Goal: Task Accomplishment & Management: Manage account settings

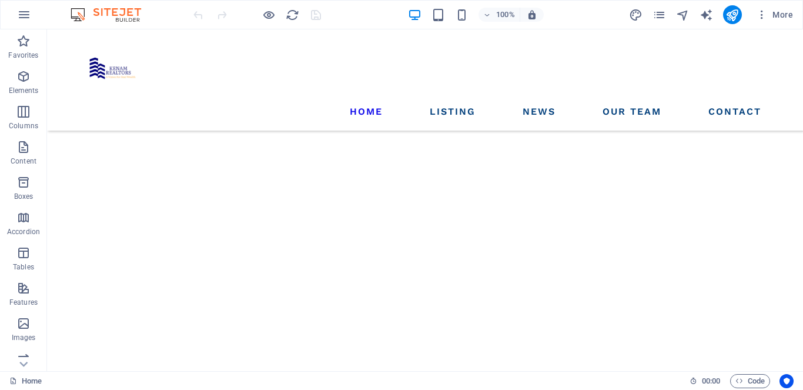
scroll to position [5082, 0]
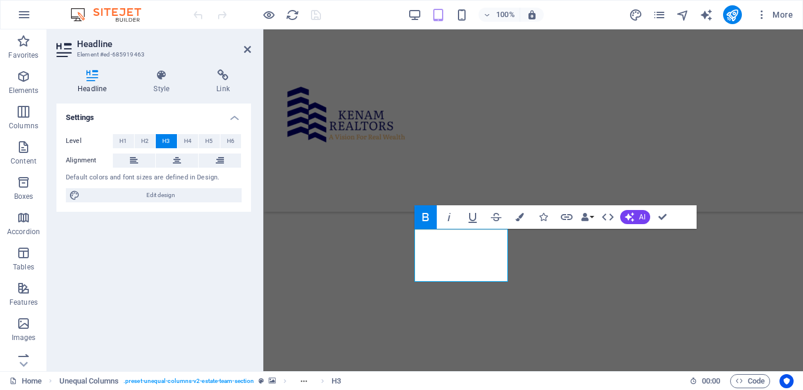
scroll to position [5124, 0]
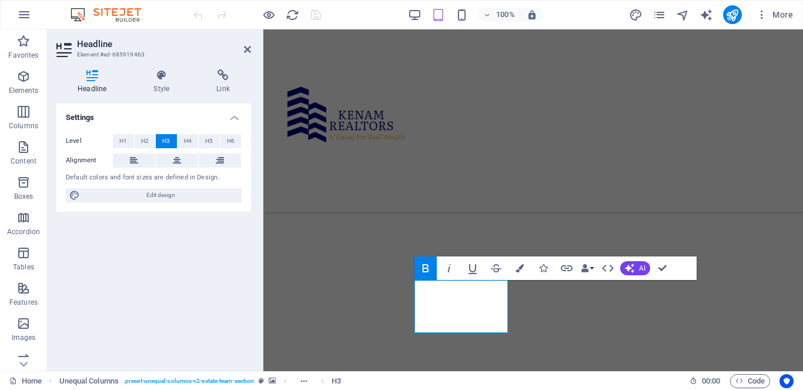
drag, startPoint x: 468, startPoint y: 306, endPoint x: 418, endPoint y: 307, distance: 49.4
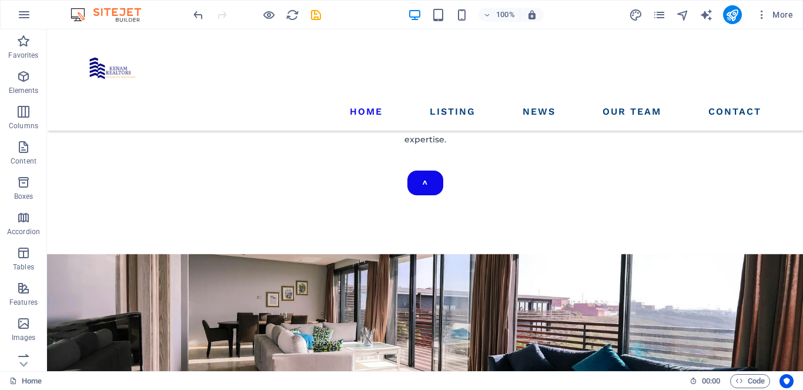
scroll to position [323, 0]
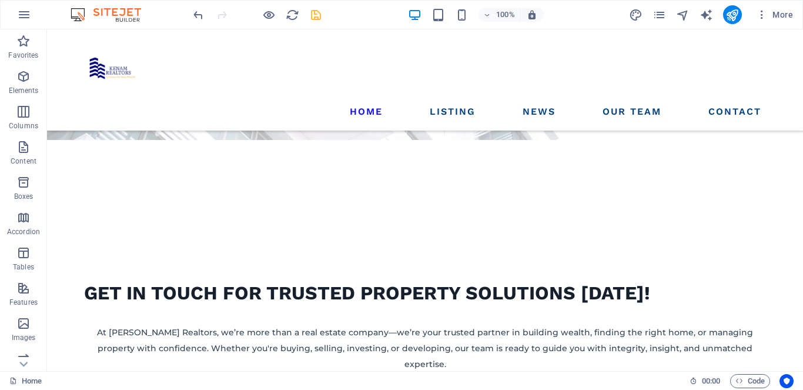
click at [312, 15] on icon "save" at bounding box center [316, 15] width 14 height 14
click at [663, 15] on icon "pages" at bounding box center [660, 15] width 14 height 14
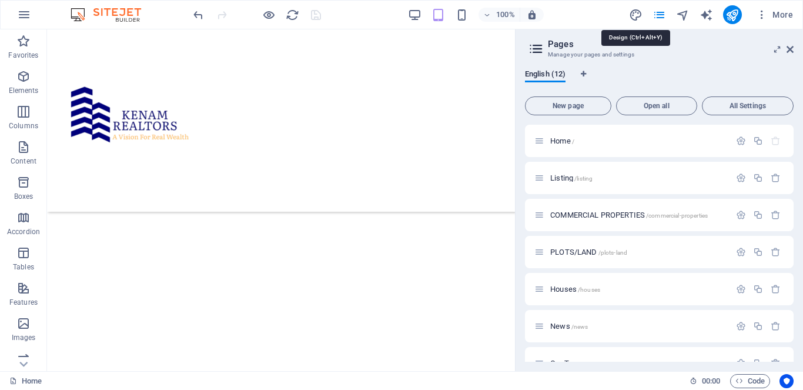
scroll to position [39, 0]
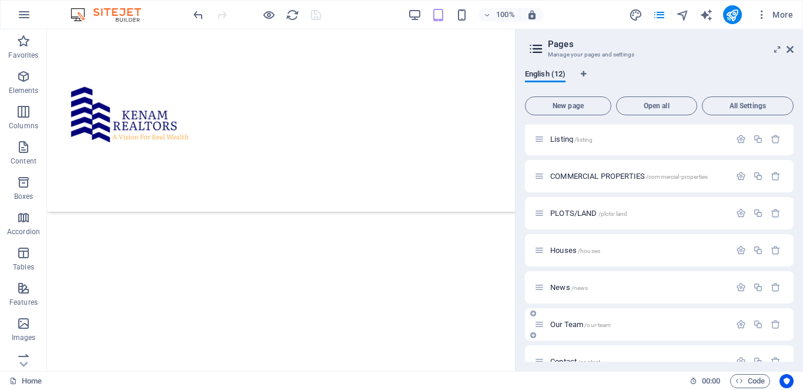
click at [583, 326] on span "Our Team /our-team" at bounding box center [580, 324] width 61 height 9
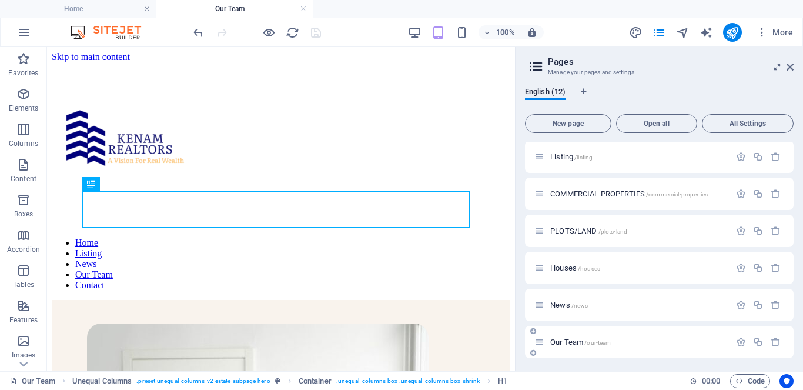
scroll to position [368, 0]
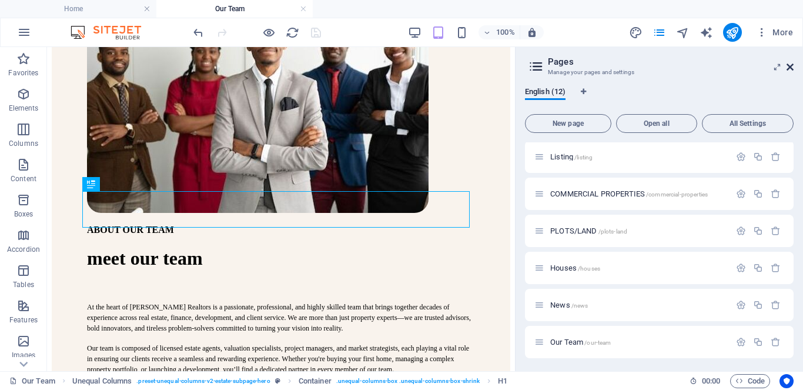
click at [789, 68] on icon at bounding box center [790, 66] width 7 height 9
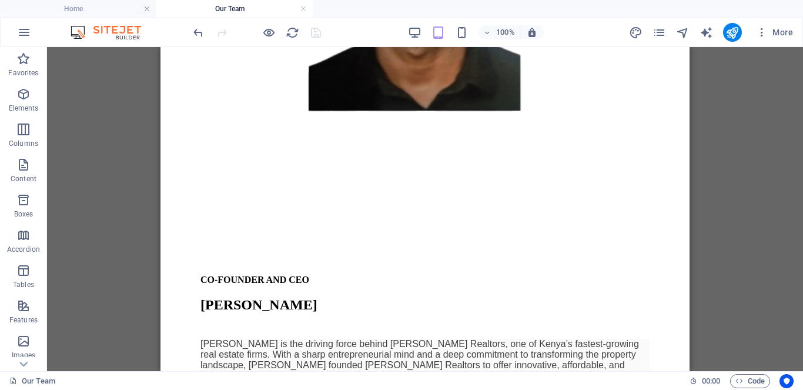
scroll to position [1024, 0]
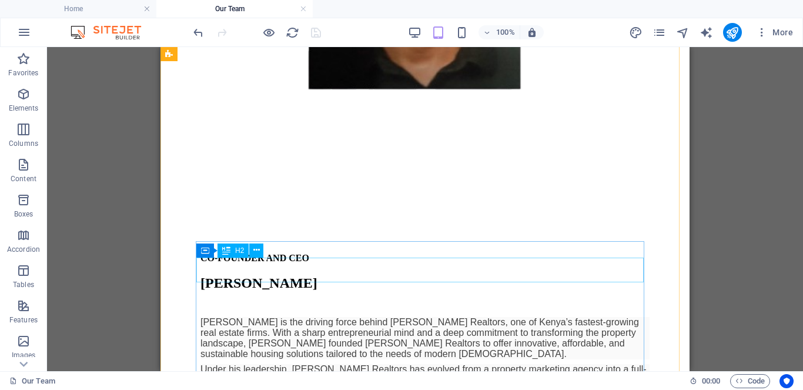
click at [304, 275] on div "arthur muthee mutiria" at bounding box center [425, 283] width 449 height 16
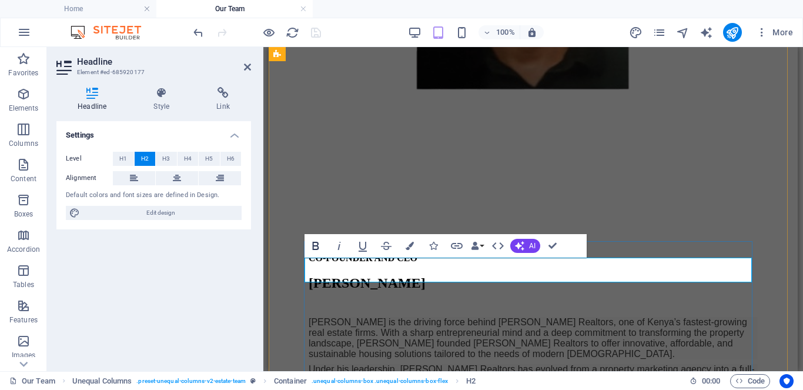
click at [315, 246] on icon "button" at bounding box center [316, 246] width 14 height 14
click at [468, 275] on h2 "arthur muthee mutiria" at bounding box center [533, 283] width 449 height 16
drag, startPoint x: 468, startPoint y: 272, endPoint x: 392, endPoint y: 274, distance: 75.9
click at [392, 275] on h2 "arthur muthee mutiria" at bounding box center [533, 283] width 449 height 16
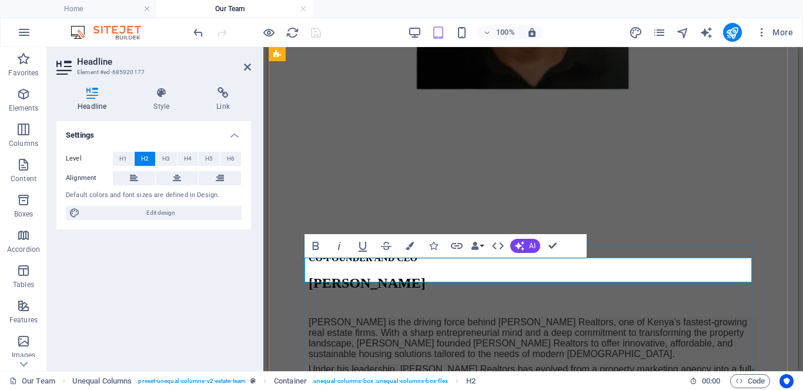
drag, startPoint x: 475, startPoint y: 271, endPoint x: 308, endPoint y: 272, distance: 167.6
click at [309, 275] on h2 "arthur mutiria" at bounding box center [533, 283] width 449 height 16
click at [161, 101] on h4 "Style" at bounding box center [163, 99] width 63 height 25
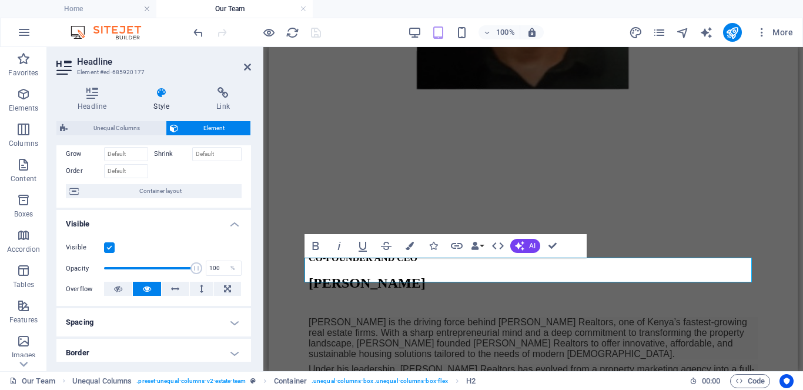
scroll to position [0, 0]
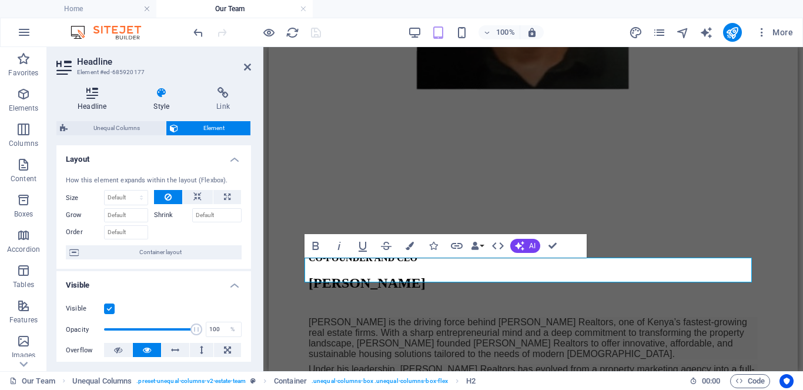
click at [101, 100] on h4 "Headline" at bounding box center [94, 99] width 76 height 25
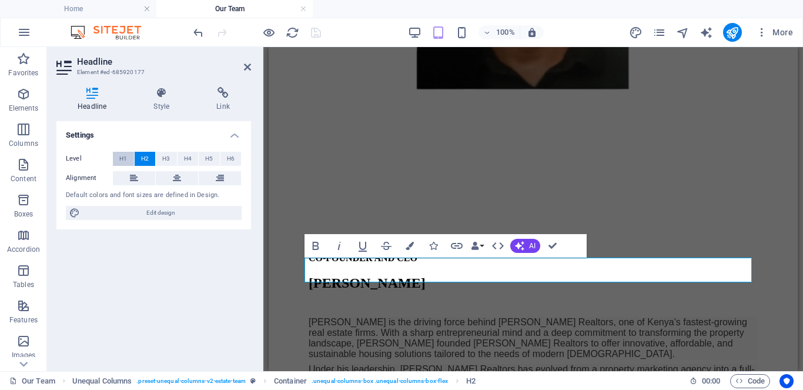
click at [121, 160] on span "H1" at bounding box center [123, 159] width 8 height 14
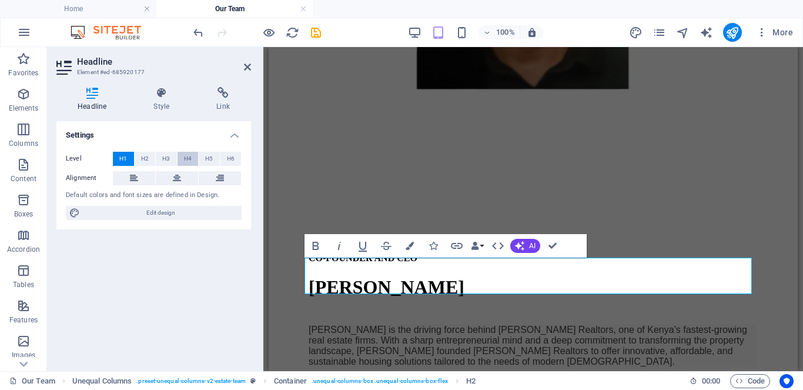
click at [182, 159] on button "H4" at bounding box center [188, 159] width 21 height 14
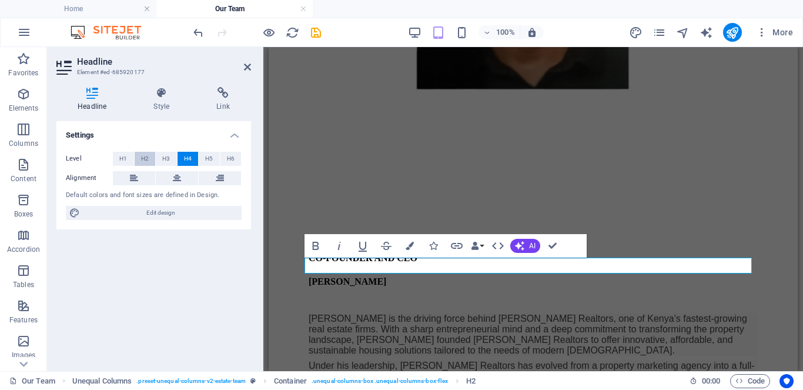
click at [146, 159] on span "H2" at bounding box center [145, 159] width 8 height 14
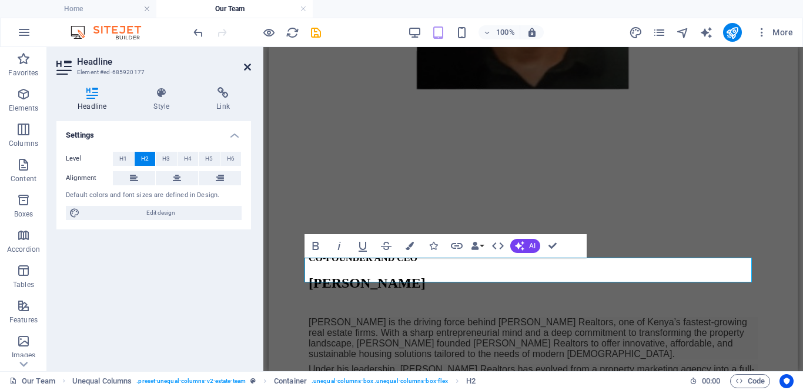
click at [248, 68] on icon at bounding box center [247, 66] width 7 height 9
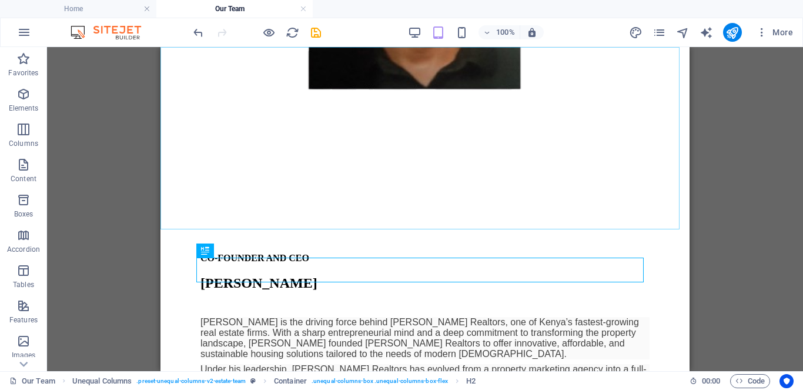
click at [303, 253] on div "CO-FOUNDER AND CEO" at bounding box center [425, 258] width 449 height 11
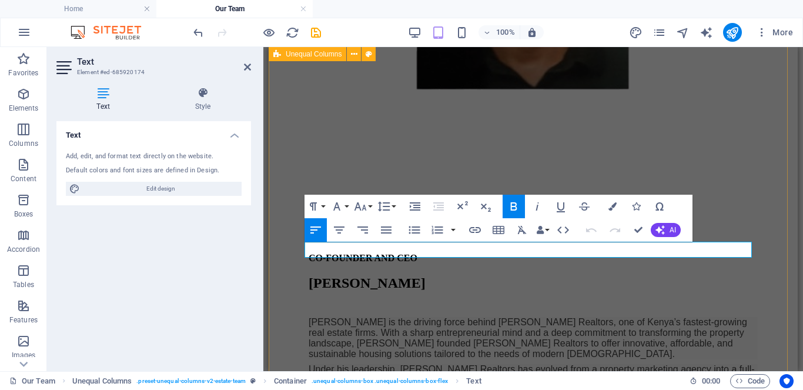
click at [370, 253] on strong "CO-FOUNDER AND CEO" at bounding box center [363, 258] width 109 height 10
click at [324, 253] on strong "CO-FOUNDER AND CEO" at bounding box center [363, 258] width 109 height 10
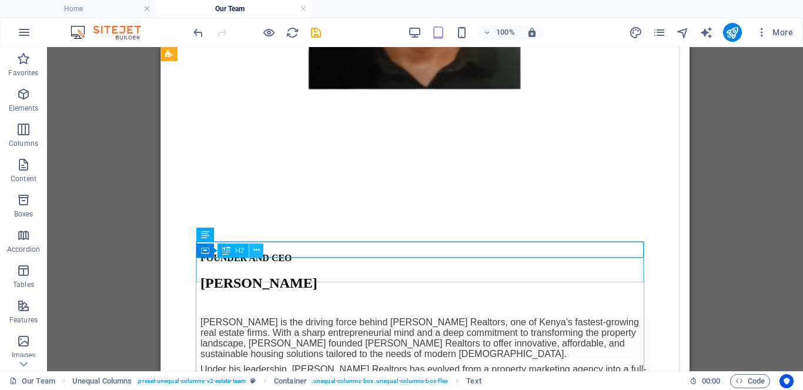
click at [261, 251] on button at bounding box center [256, 250] width 14 height 14
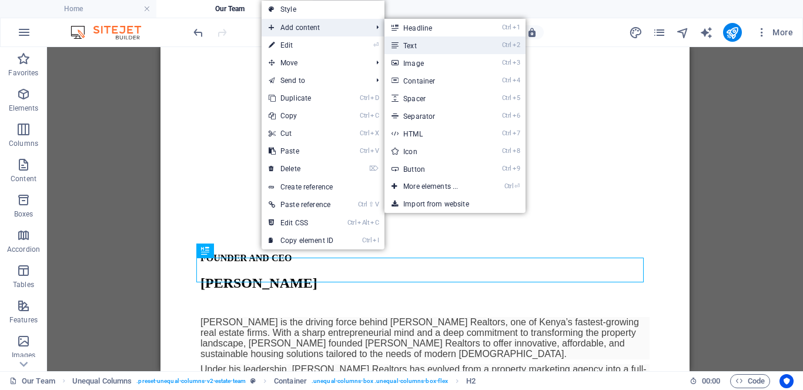
click at [412, 52] on link "Ctrl 2 Text" at bounding box center [433, 45] width 97 height 18
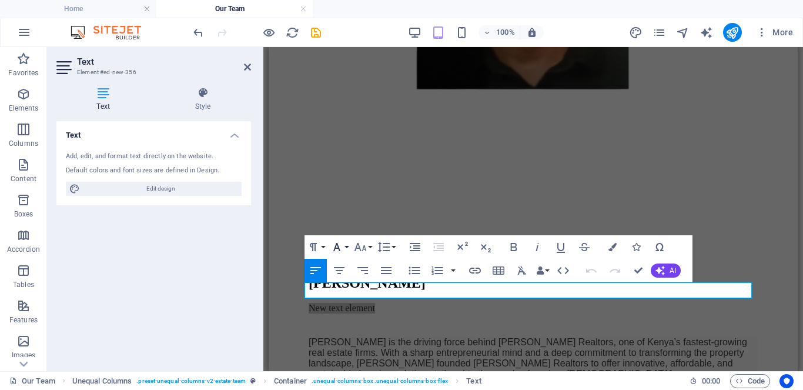
click at [345, 249] on button "Font Family" at bounding box center [339, 247] width 22 height 24
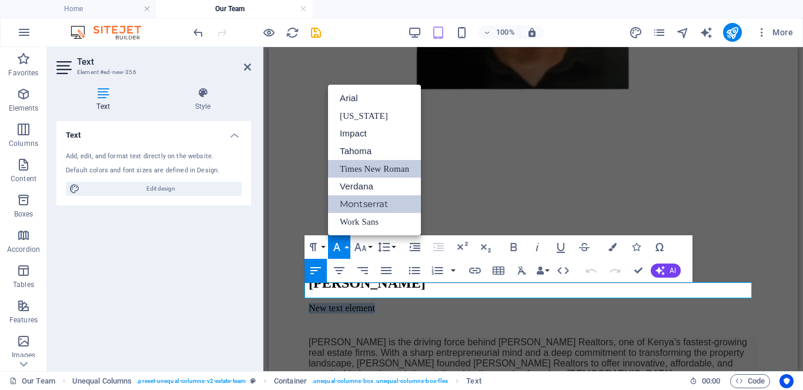
click at [384, 168] on link "Times New Roman" at bounding box center [374, 169] width 93 height 18
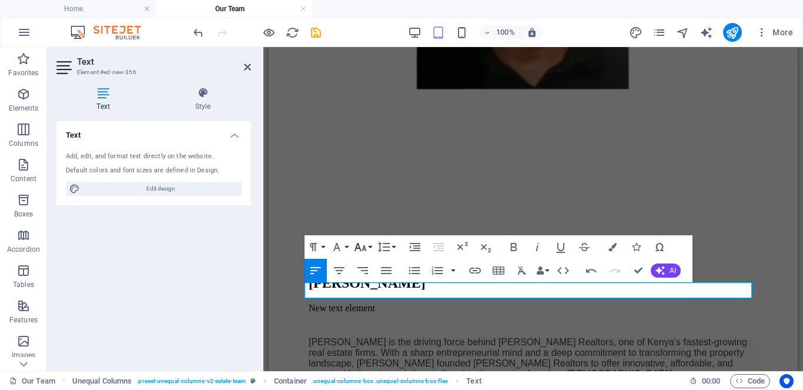
click at [361, 244] on icon "button" at bounding box center [360, 247] width 14 height 14
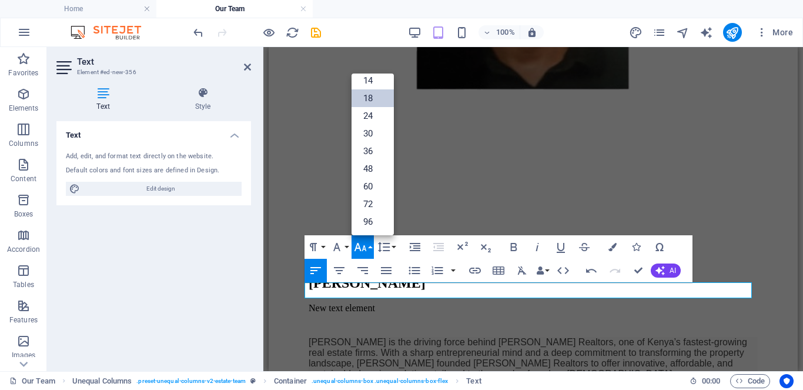
scroll to position [95, 0]
click at [366, 118] on link "24" at bounding box center [373, 116] width 42 height 18
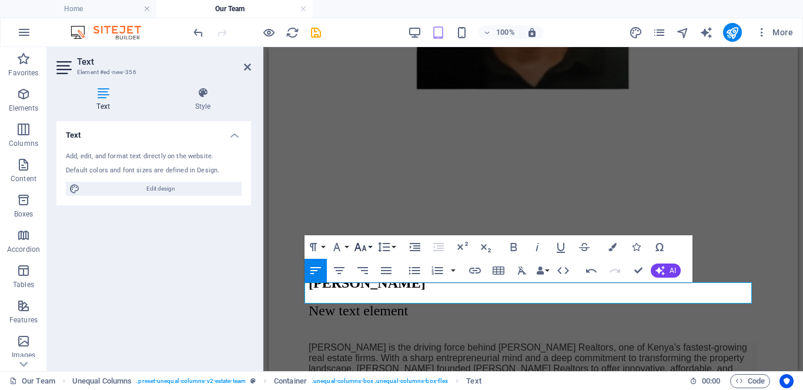
click at [365, 246] on icon "button" at bounding box center [361, 247] width 12 height 8
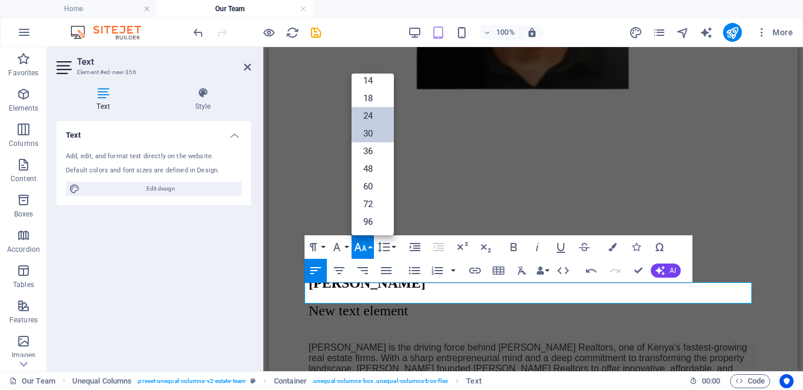
click at [365, 137] on link "30" at bounding box center [373, 134] width 42 height 18
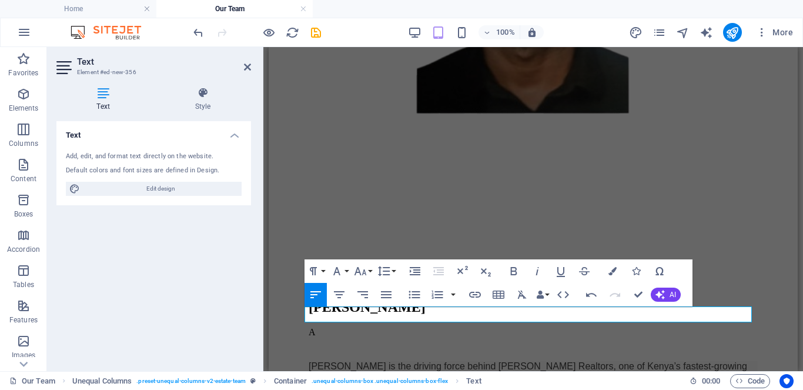
scroll to position [1037, 0]
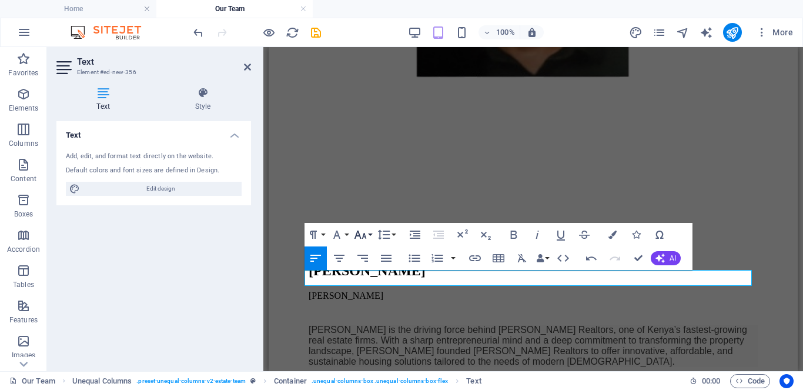
click at [361, 236] on icon "button" at bounding box center [361, 235] width 12 height 8
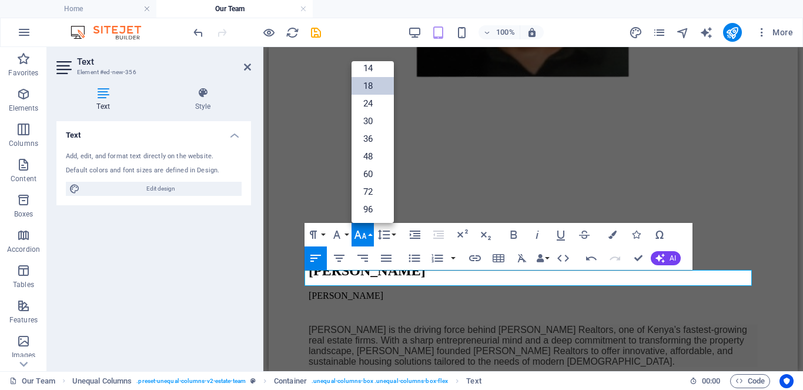
scroll to position [95, 0]
click at [369, 125] on link "30" at bounding box center [373, 121] width 42 height 18
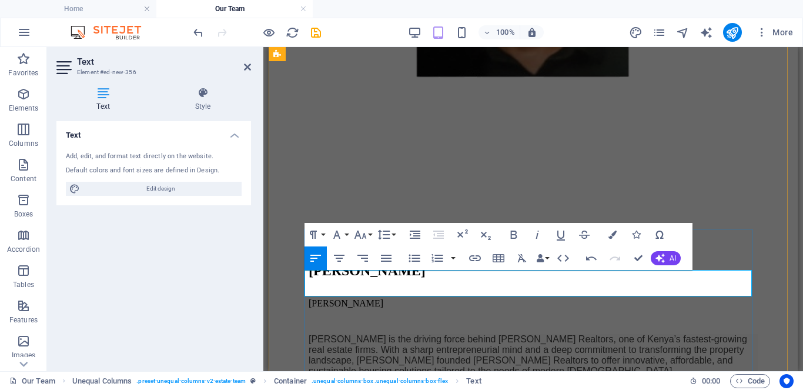
click at [358, 235] on icon "button" at bounding box center [361, 235] width 12 height 8
click at [370, 235] on button "Font Size" at bounding box center [363, 235] width 22 height 24
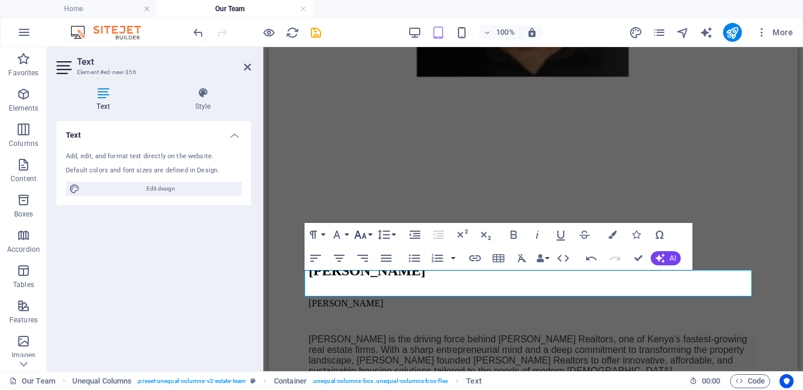
scroll to position [95, 0]
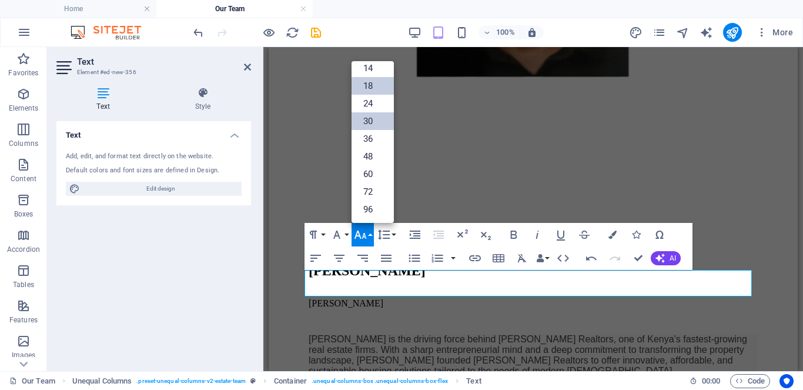
click at [369, 120] on link "30" at bounding box center [373, 121] width 42 height 18
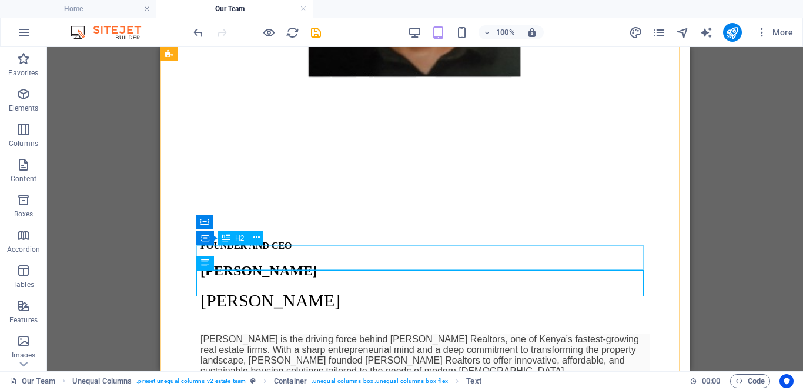
click at [329, 263] on div "arthur mutiria" at bounding box center [425, 271] width 449 height 16
click at [255, 240] on icon at bounding box center [256, 238] width 6 height 12
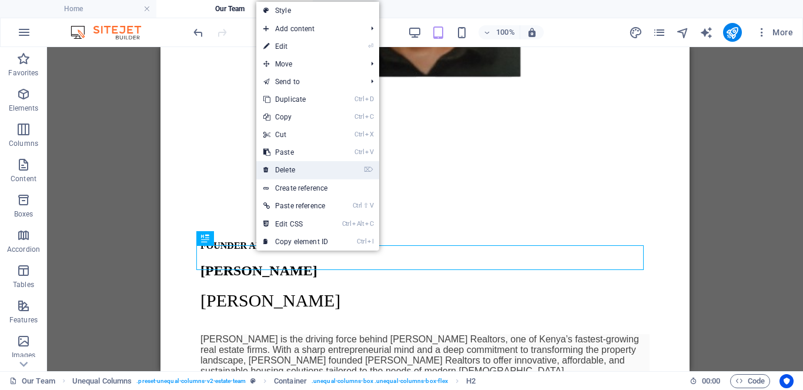
click at [295, 168] on link "⌦ Delete" at bounding box center [295, 170] width 79 height 18
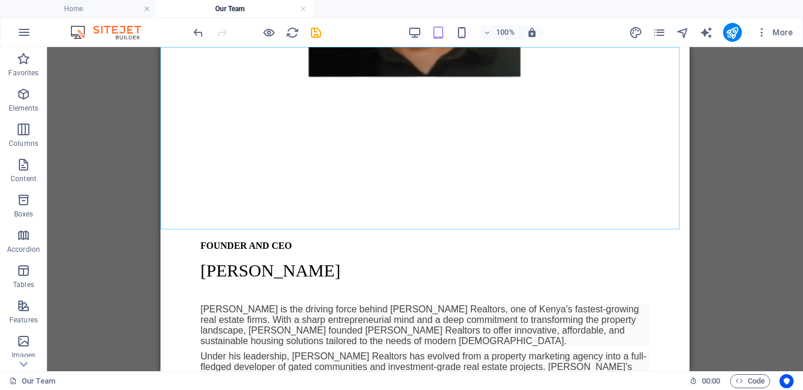
click at [311, 261] on div "ARTHUR MUTIRIA" at bounding box center [425, 271] width 449 height 20
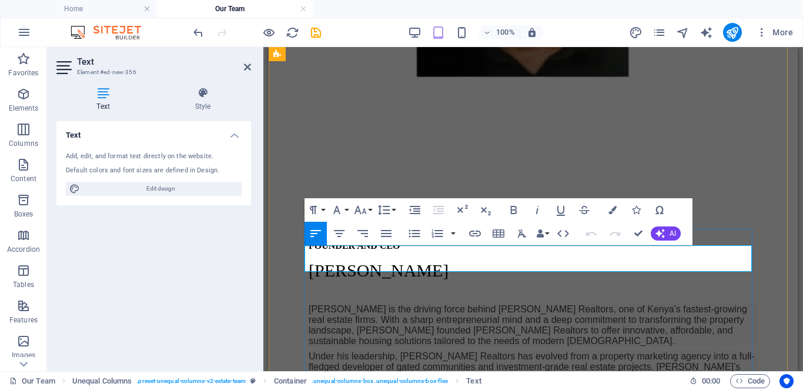
click at [341, 209] on icon "button" at bounding box center [337, 210] width 14 height 14
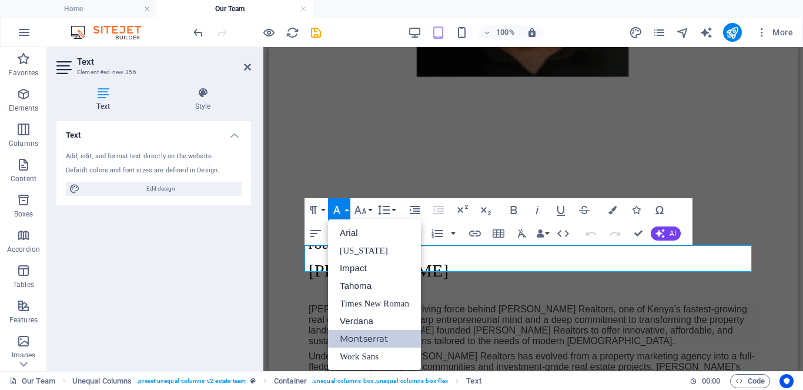
scroll to position [0, 0]
click at [385, 303] on link "Times New Roman" at bounding box center [374, 304] width 93 height 18
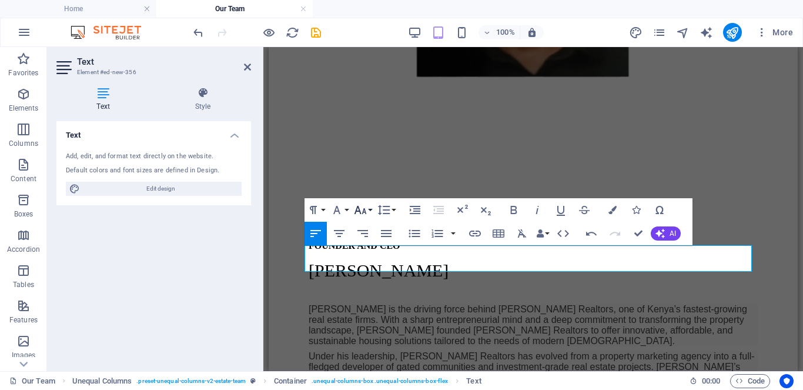
click at [368, 208] on button "Font Size" at bounding box center [363, 210] width 22 height 24
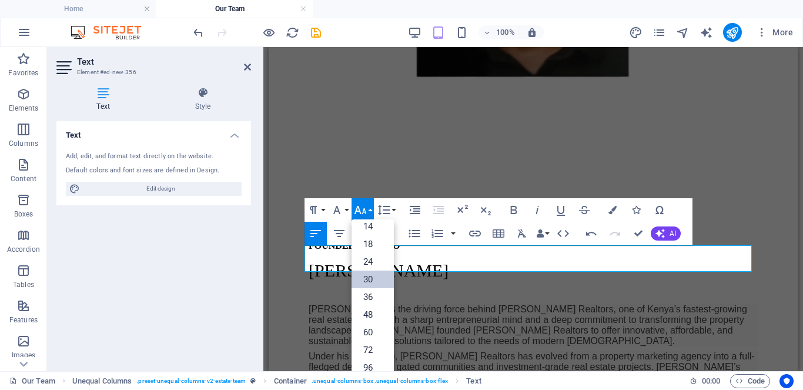
scroll to position [95, 0]
click at [369, 297] on link "36" at bounding box center [373, 297] width 42 height 18
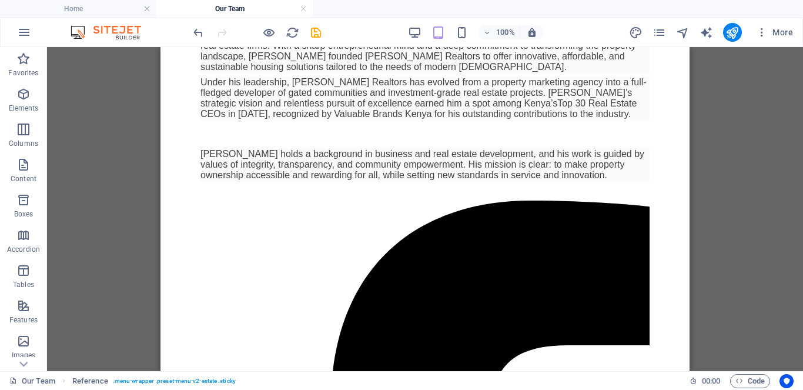
scroll to position [1337, 0]
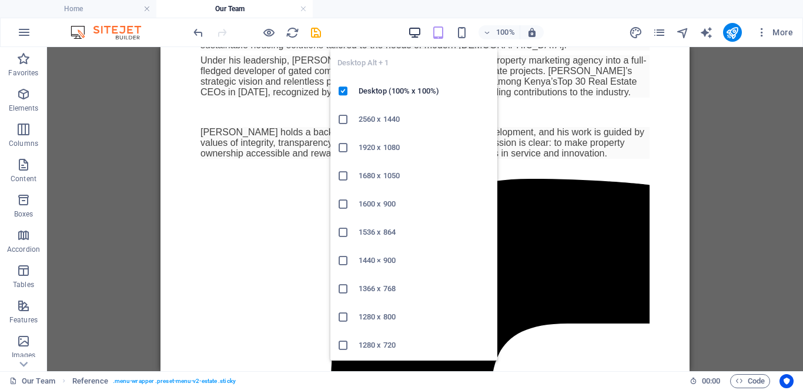
click at [410, 33] on icon "button" at bounding box center [415, 33] width 14 height 14
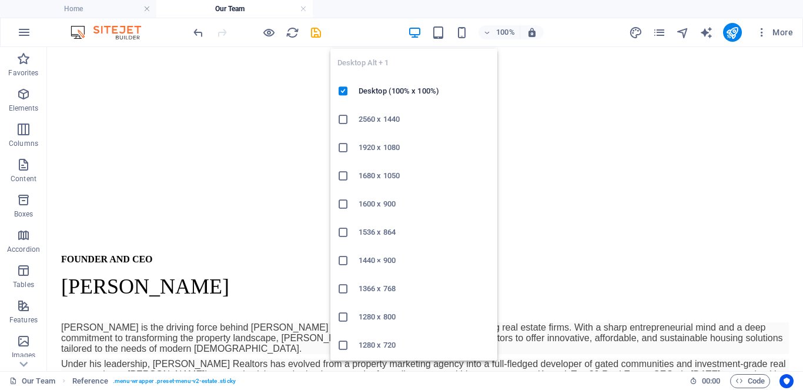
scroll to position [1237, 0]
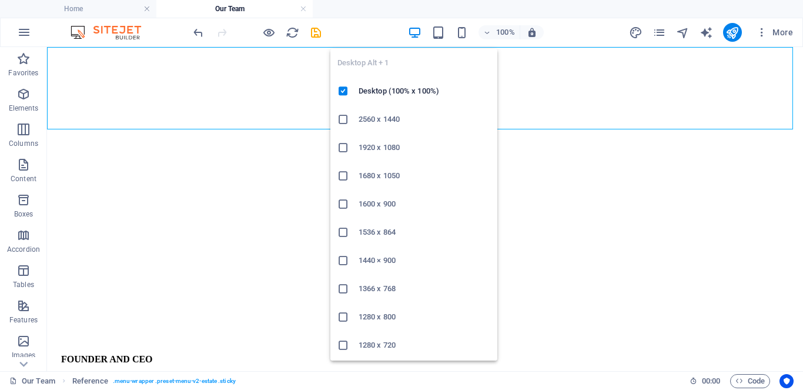
click at [589, 25] on div "100% More" at bounding box center [494, 32] width 607 height 19
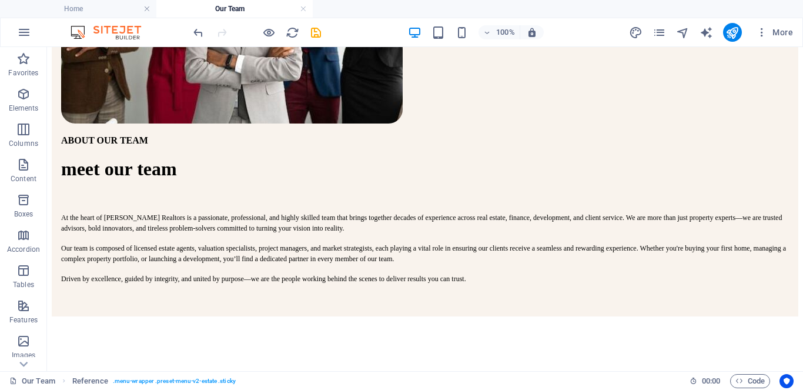
scroll to position [325, 0]
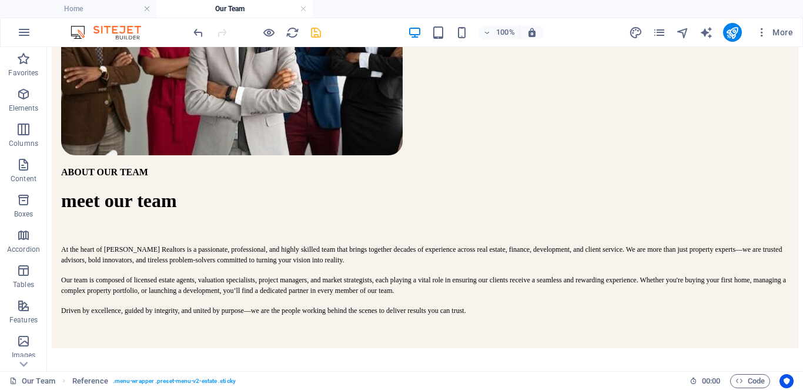
click at [315, 33] on icon "save" at bounding box center [316, 33] width 14 height 14
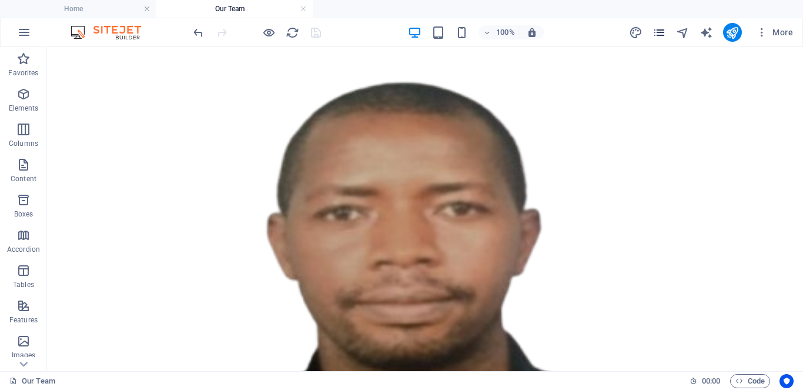
scroll to position [765, 0]
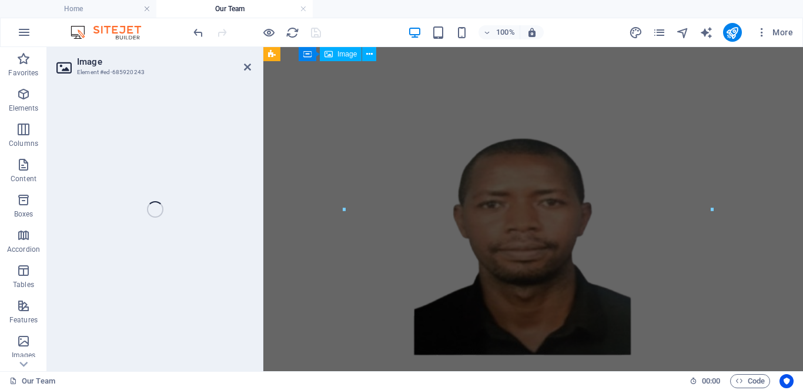
select select "%"
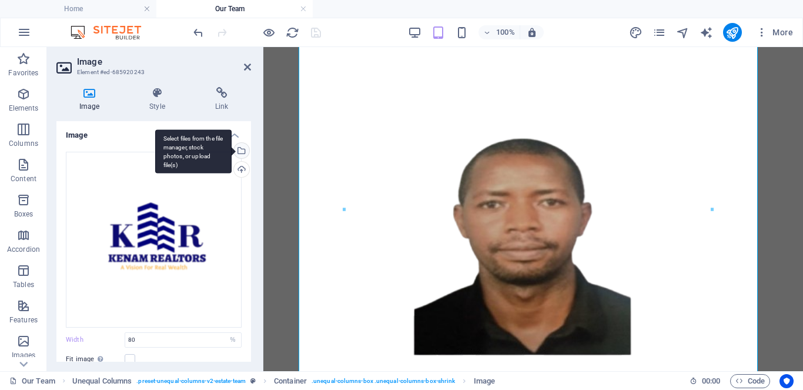
scroll to position [1624, 0]
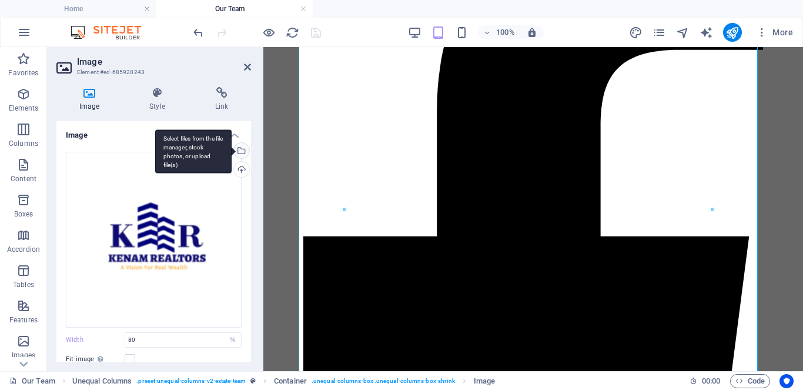
click at [238, 151] on div "Select files from the file manager, stock photos, or upload file(s)" at bounding box center [241, 152] width 18 height 18
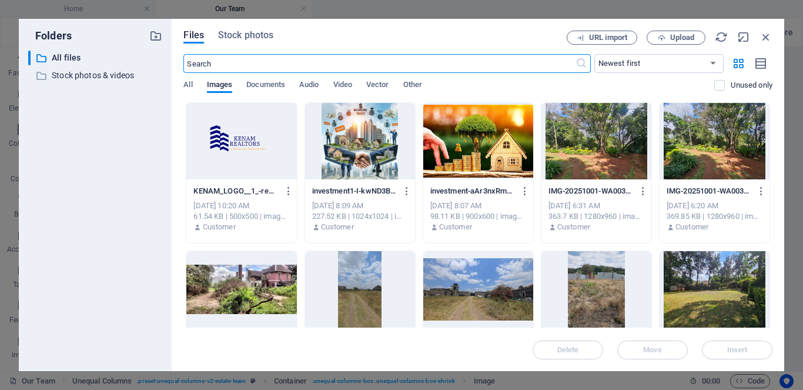
scroll to position [1517, 0]
click at [238, 151] on div at bounding box center [241, 141] width 110 height 76
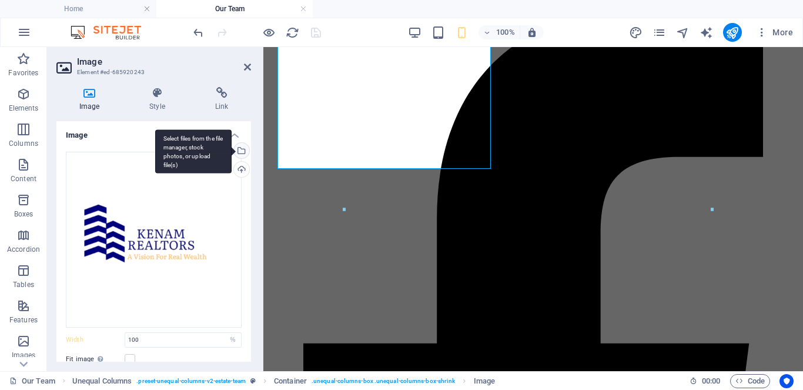
type input "80"
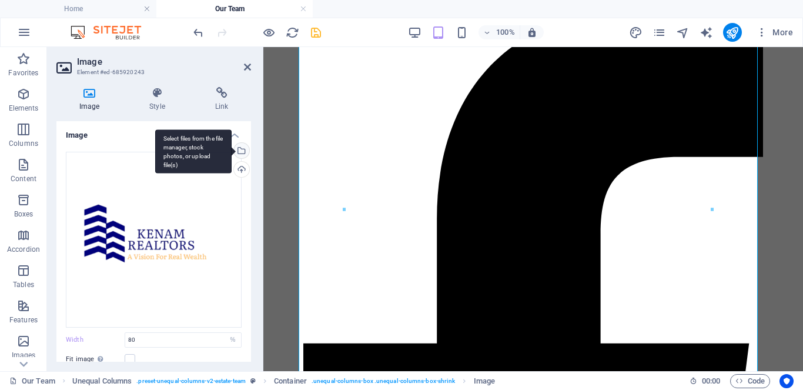
scroll to position [1624, 0]
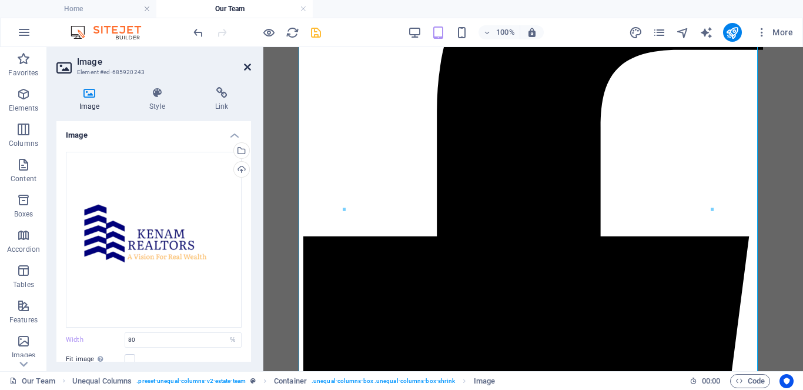
click at [244, 66] on icon at bounding box center [247, 66] width 7 height 9
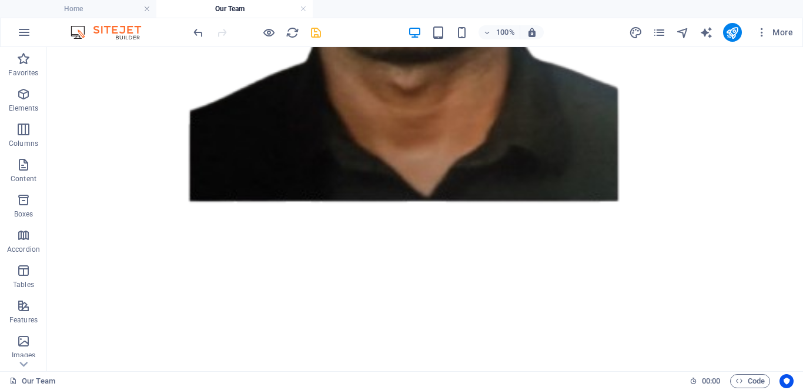
scroll to position [1098, 0]
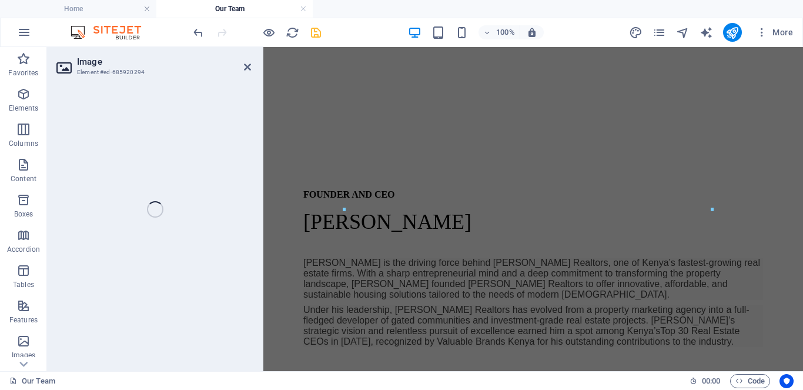
select select "%"
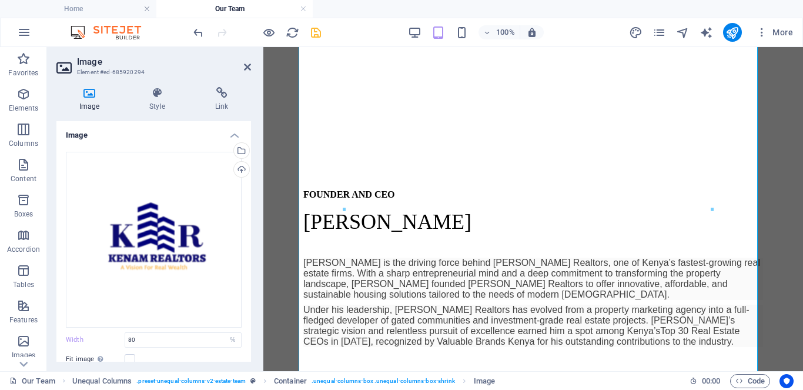
scroll to position [2225, 0]
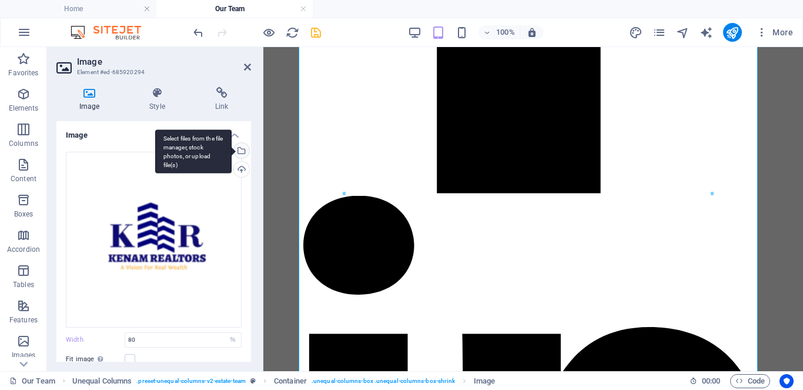
click at [232, 152] on div "Select files from the file manager, stock photos, or upload file(s)" at bounding box center [193, 151] width 76 height 44
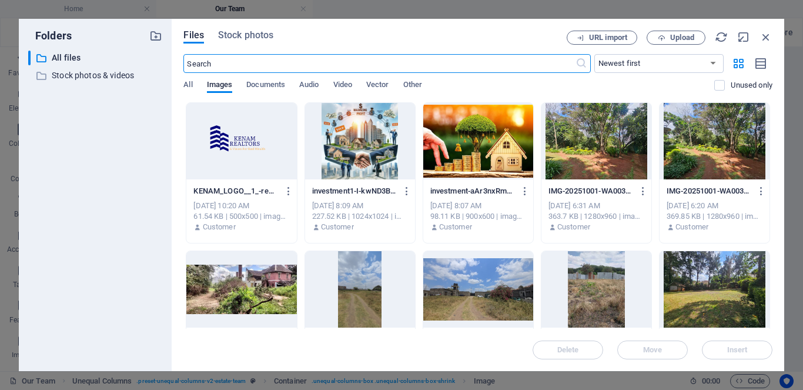
scroll to position [1765, 0]
click at [235, 152] on div at bounding box center [241, 141] width 110 height 76
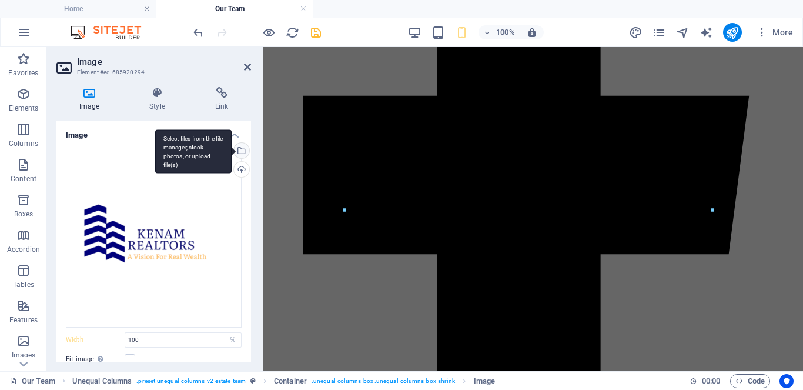
type input "80"
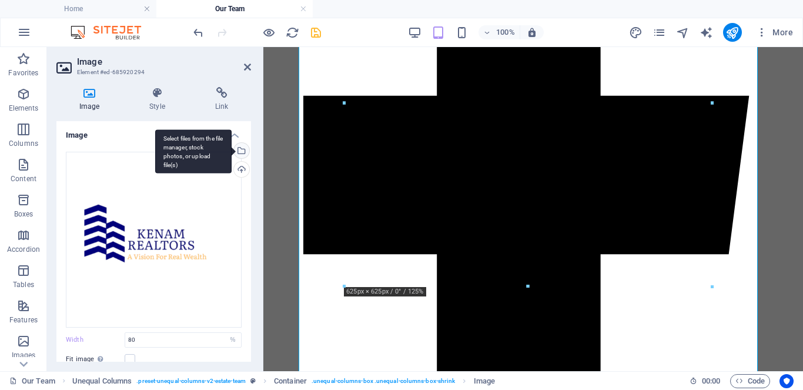
scroll to position [2224, 0]
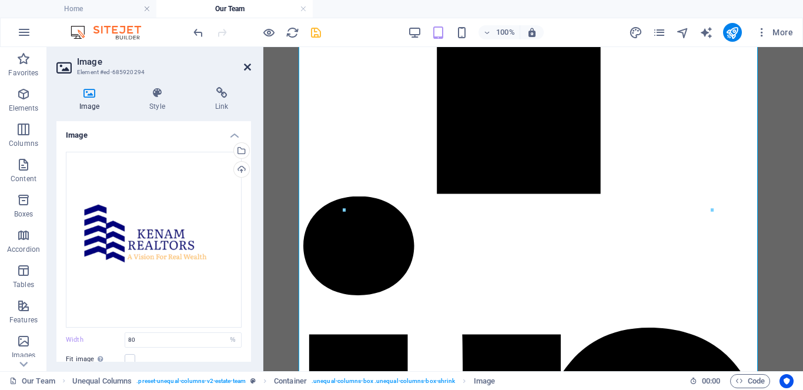
click at [245, 67] on icon at bounding box center [247, 66] width 7 height 9
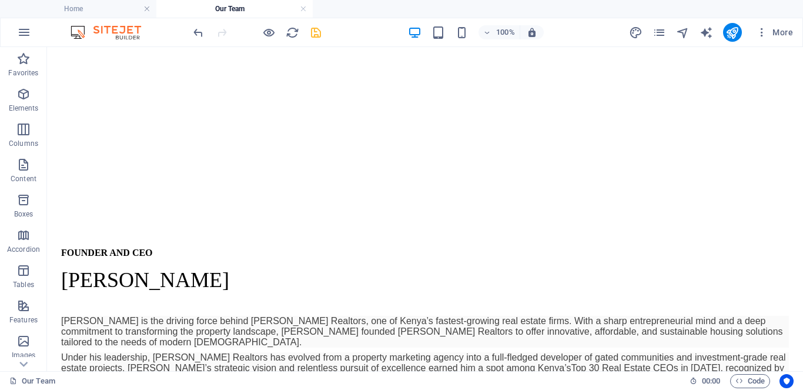
scroll to position [1360, 0]
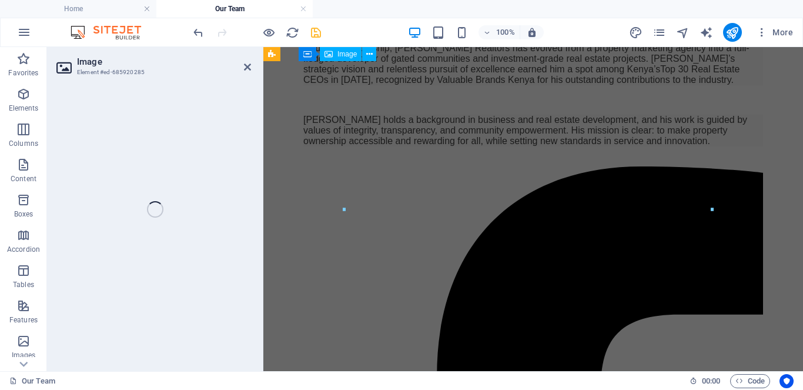
select select "%"
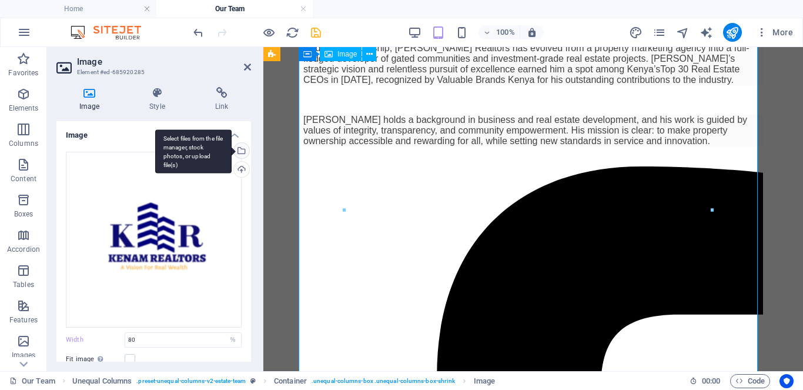
click at [239, 151] on div "Select files from the file manager, stock photos, or upload file(s)" at bounding box center [241, 152] width 18 height 18
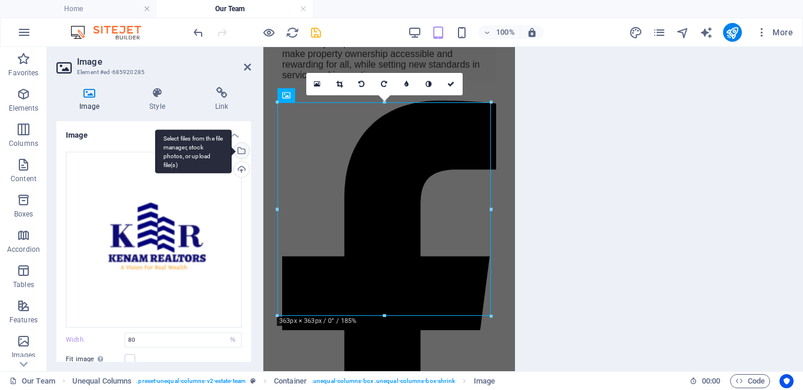
scroll to position [2159, 0]
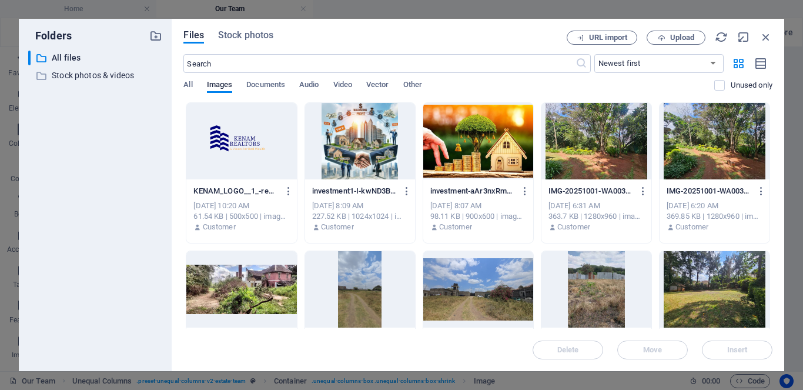
click at [239, 151] on div at bounding box center [241, 141] width 110 height 76
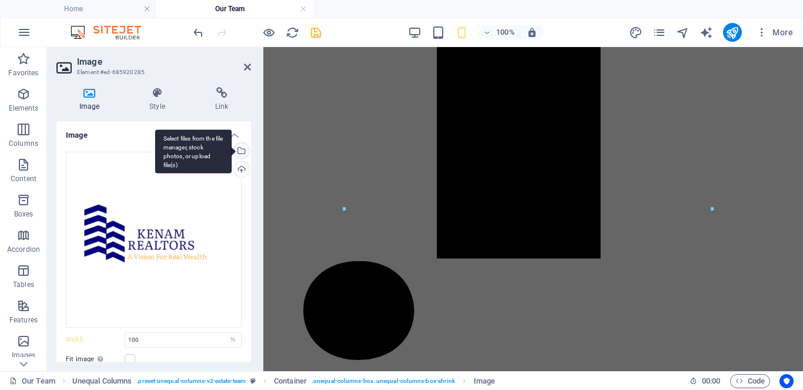
type input "80"
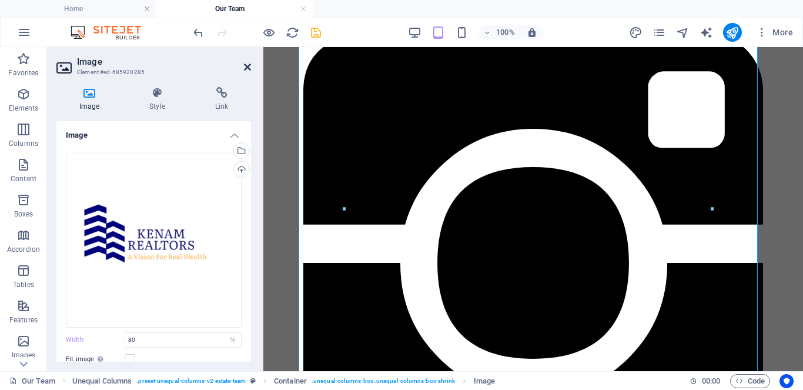
scroll to position [2825, 0]
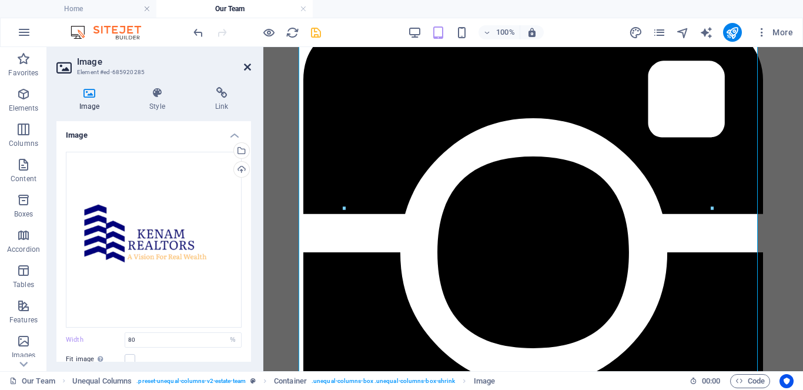
click at [246, 65] on icon at bounding box center [247, 66] width 7 height 9
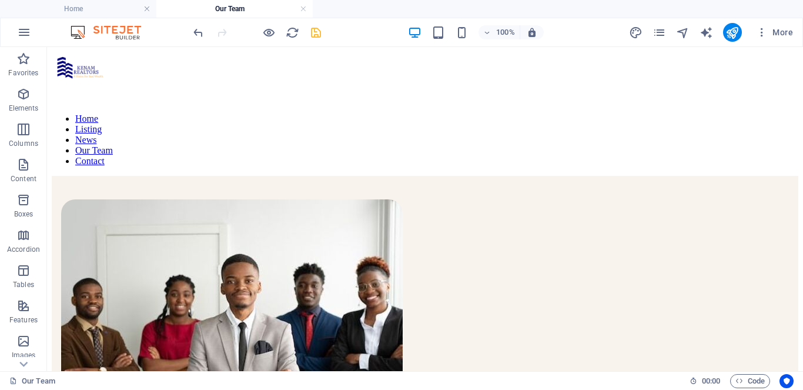
scroll to position [0, 0]
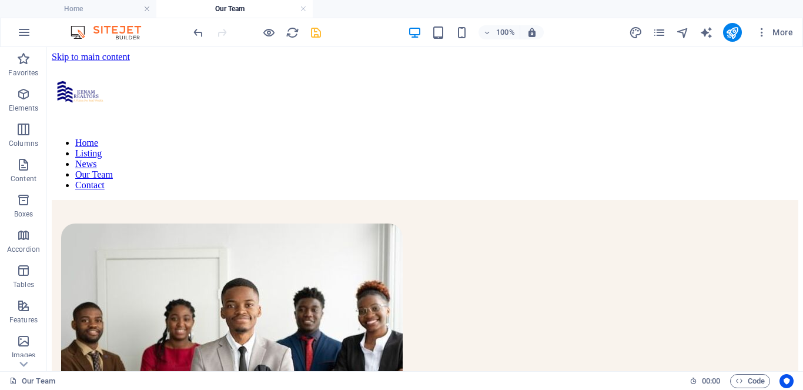
click at [317, 35] on icon "save" at bounding box center [316, 33] width 14 height 14
click at [730, 36] on icon "publish" at bounding box center [733, 33] width 14 height 14
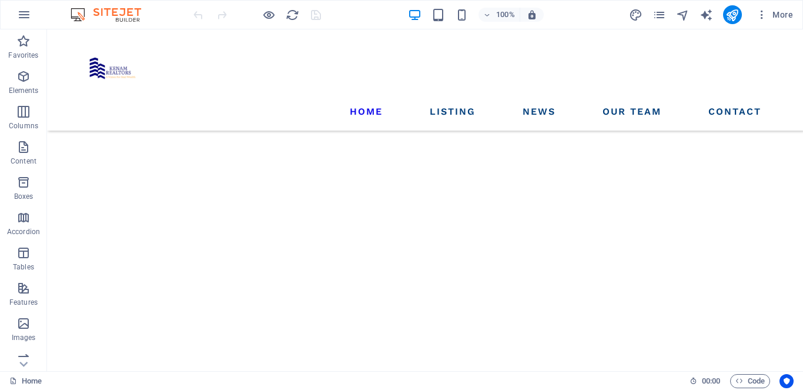
scroll to position [12381, 0]
click at [657, 15] on icon "pages" at bounding box center [660, 15] width 14 height 14
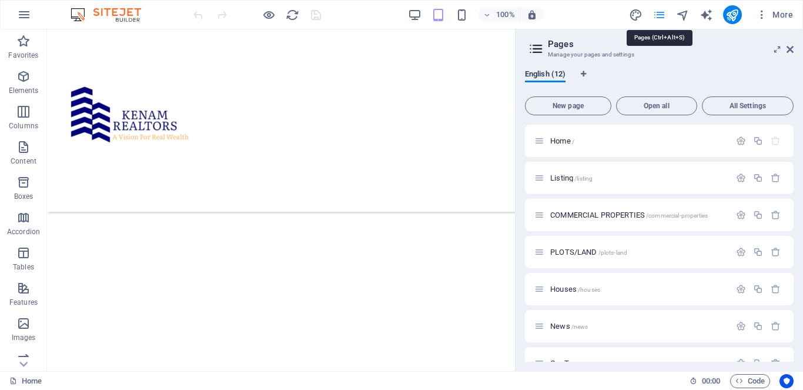
scroll to position [12859, 0]
click at [790, 48] on icon at bounding box center [790, 49] width 7 height 9
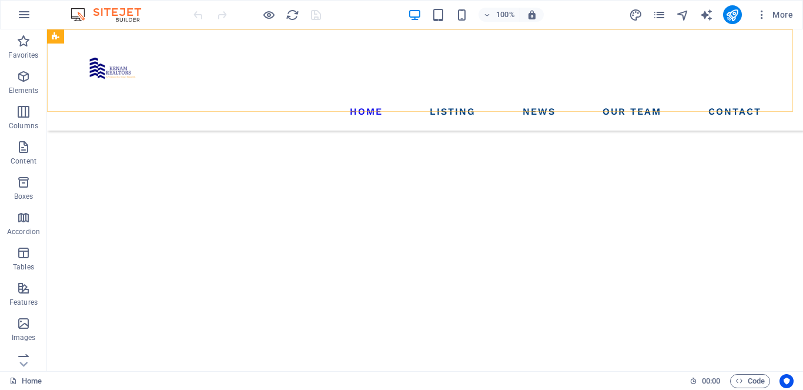
scroll to position [12381, 0]
click at [653, 16] on icon "pages" at bounding box center [660, 15] width 14 height 14
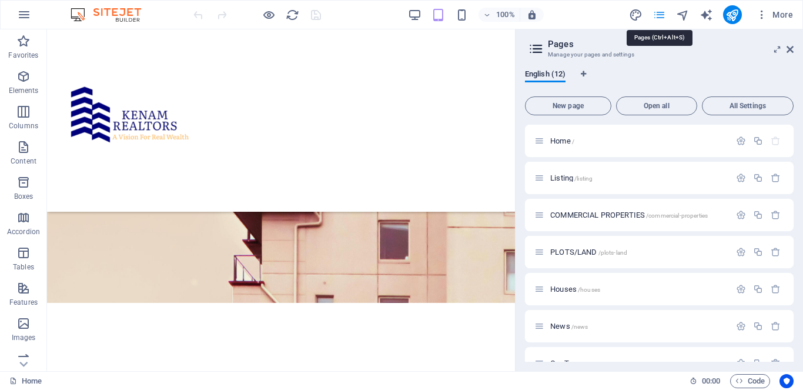
scroll to position [12859, 0]
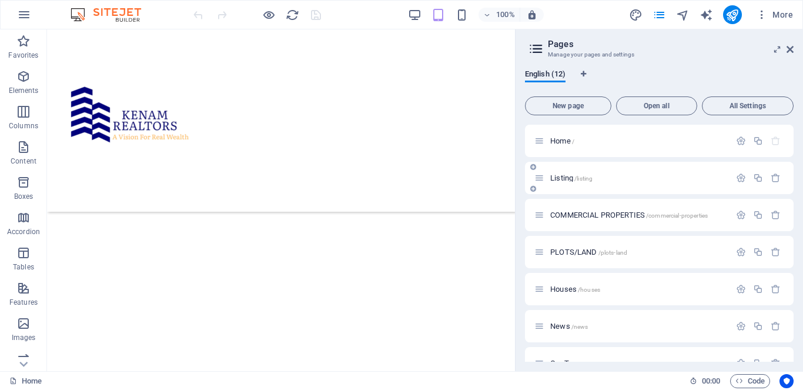
click at [567, 178] on span "Listing /listing" at bounding box center [571, 177] width 42 height 9
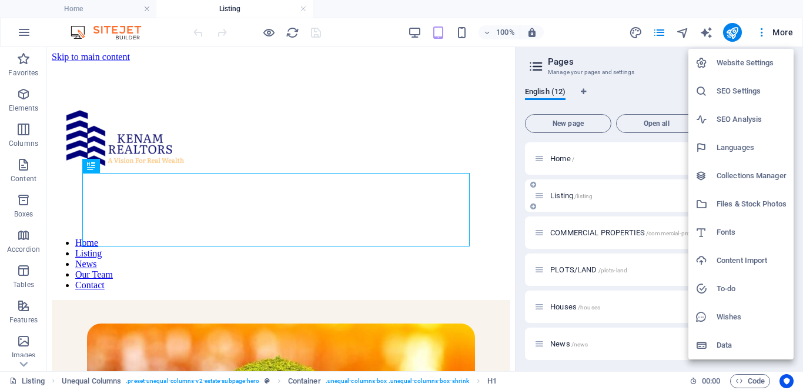
scroll to position [386, 0]
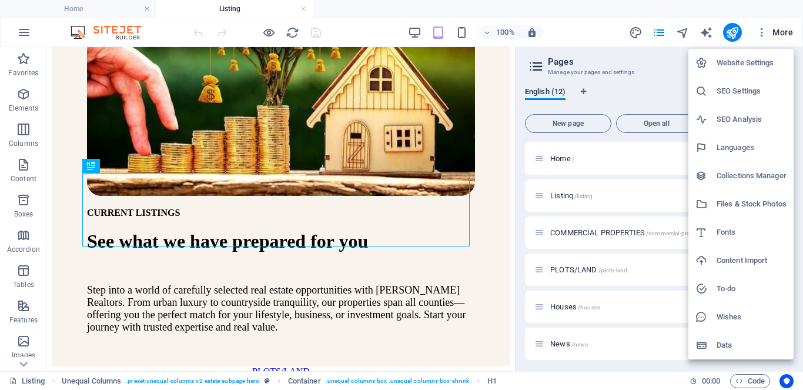
click at [474, 95] on div at bounding box center [401, 195] width 803 height 390
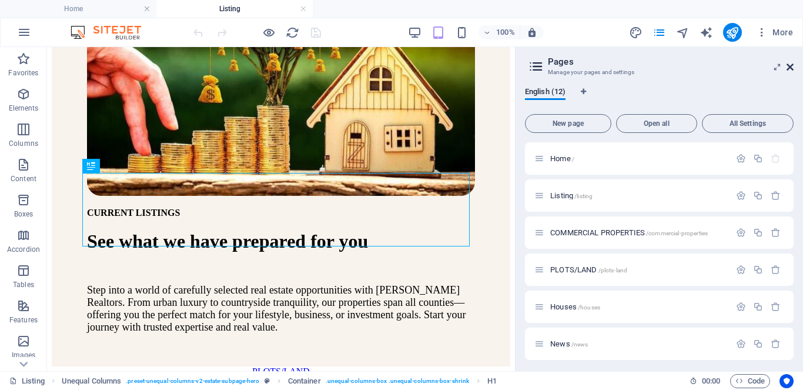
click at [793, 66] on icon at bounding box center [790, 66] width 7 height 9
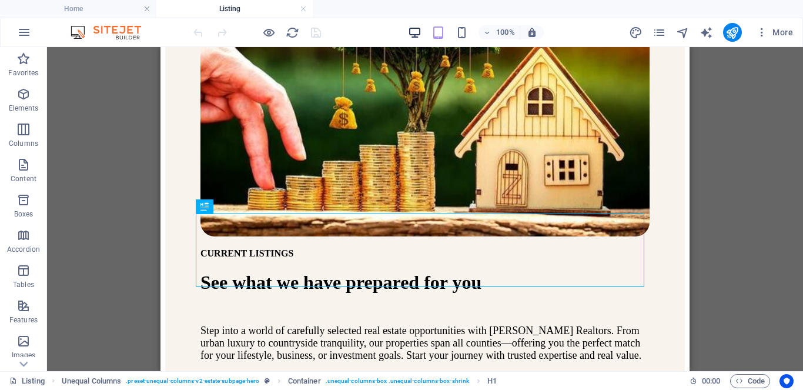
click at [416, 33] on icon "button" at bounding box center [415, 33] width 14 height 14
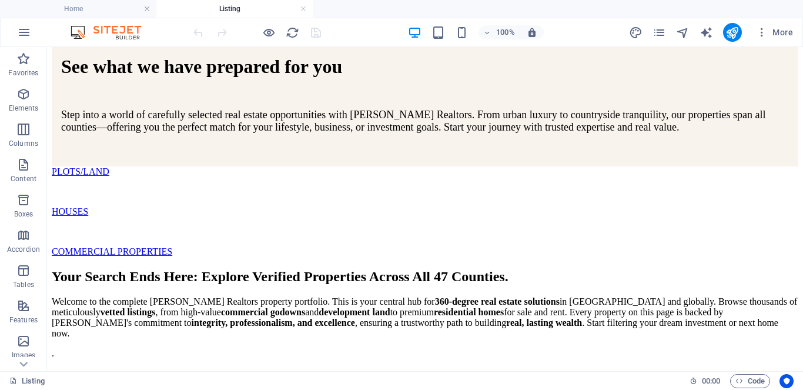
scroll to position [712, 0]
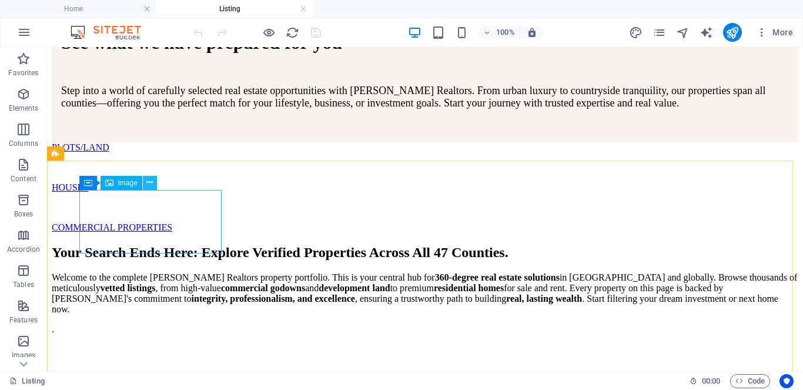
click at [149, 182] on icon at bounding box center [149, 182] width 6 height 12
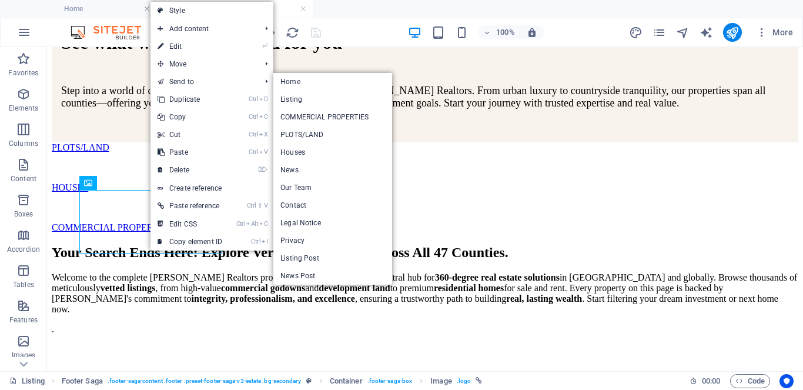
click at [180, 42] on link "⏎ Edit" at bounding box center [190, 47] width 79 height 18
click at [177, 46] on header "100% More" at bounding box center [401, 32] width 803 height 29
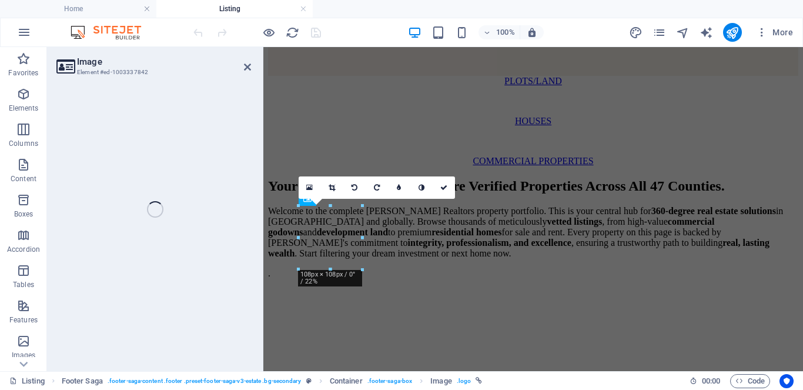
select select "px"
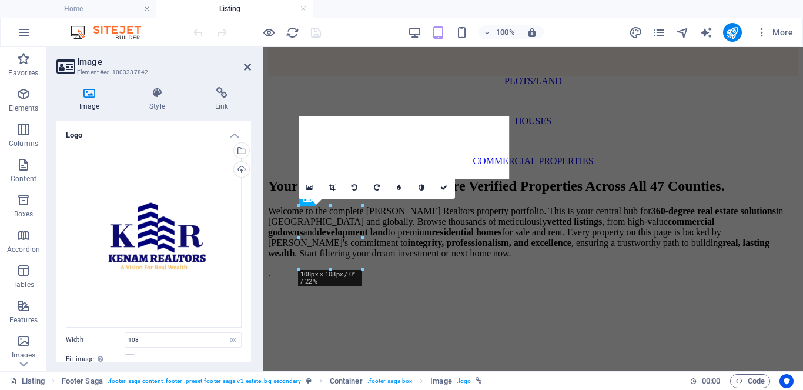
scroll to position [1107, 0]
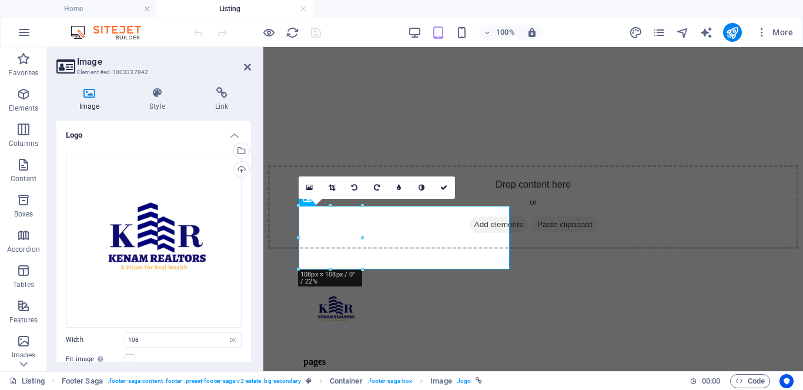
click at [242, 149] on div "Select files from the file manager, stock photos, or upload file(s)" at bounding box center [241, 152] width 18 height 18
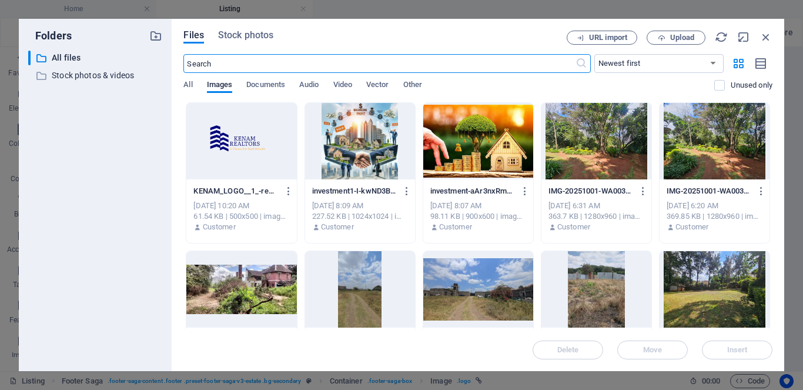
click at [242, 149] on div at bounding box center [241, 141] width 110 height 76
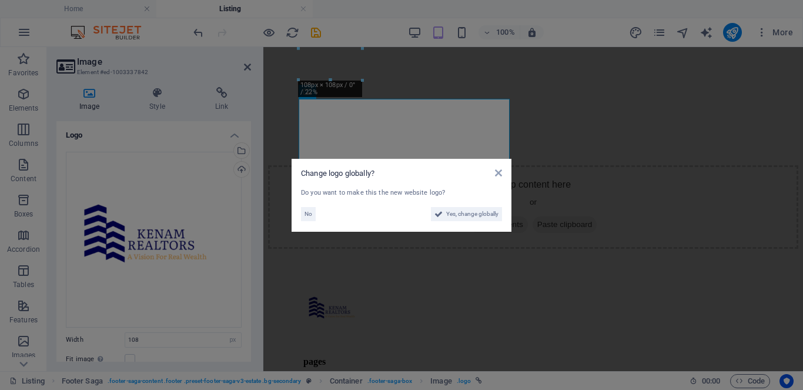
scroll to position [1214, 0]
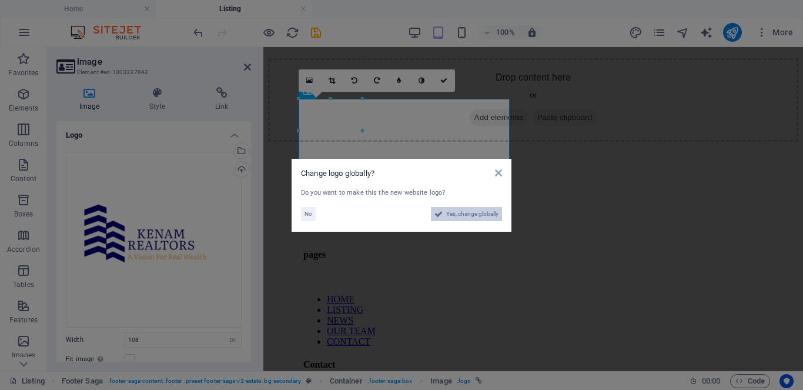
click at [451, 213] on span "Yes, change globally" at bounding box center [472, 214] width 52 height 14
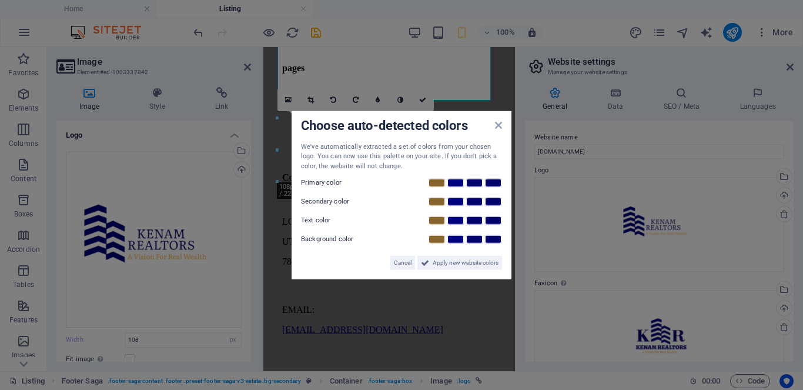
scroll to position [1107, 0]
click at [396, 263] on span "Cancel" at bounding box center [403, 263] width 18 height 14
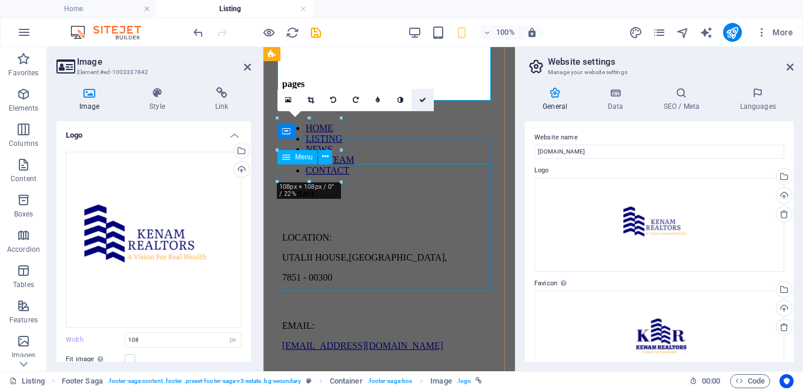
click at [422, 101] on icon at bounding box center [422, 99] width 7 height 7
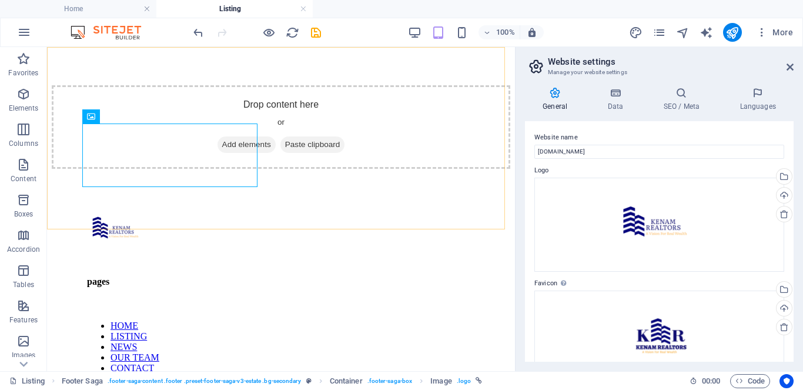
scroll to position [1214, 0]
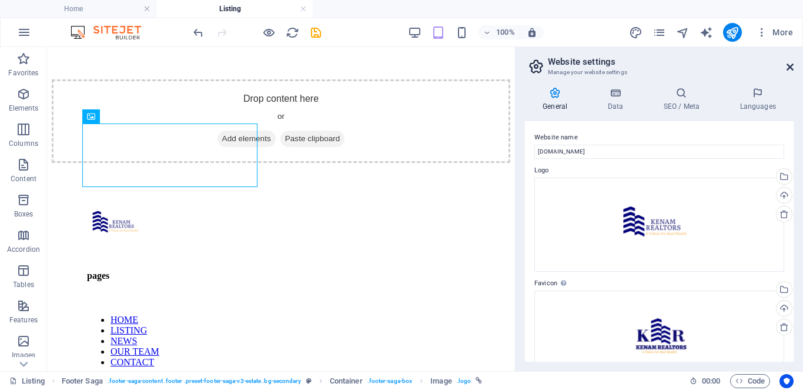
click at [789, 66] on icon at bounding box center [790, 66] width 7 height 9
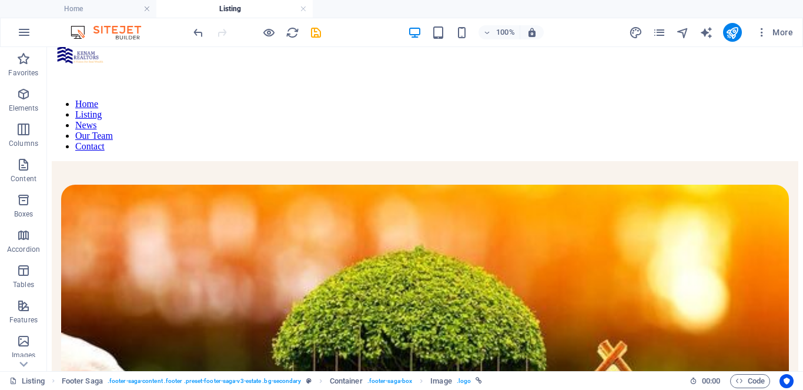
scroll to position [0, 0]
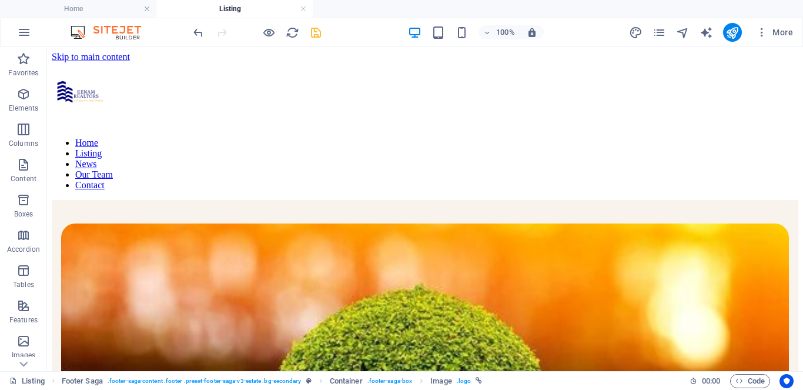
click at [313, 29] on icon "save" at bounding box center [316, 33] width 14 height 14
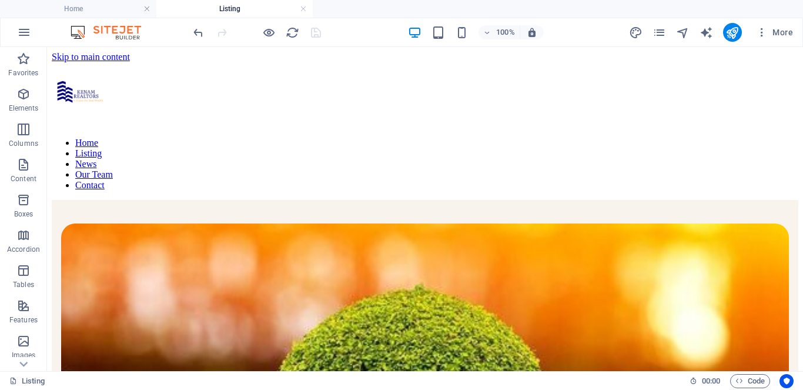
click at [736, 32] on icon "publish" at bounding box center [733, 33] width 14 height 14
